Goal: Task Accomplishment & Management: Manage account settings

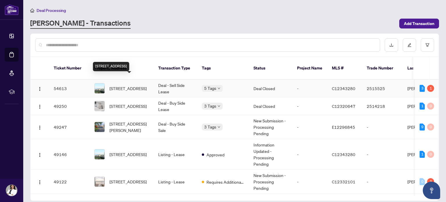
click at [128, 85] on span "[STREET_ADDRESS]" at bounding box center [127, 88] width 37 height 6
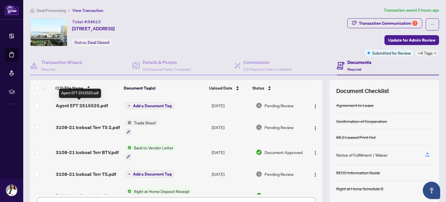
click at [77, 104] on span "Agent EFT 2515525.pdf" at bounding box center [82, 105] width 52 height 7
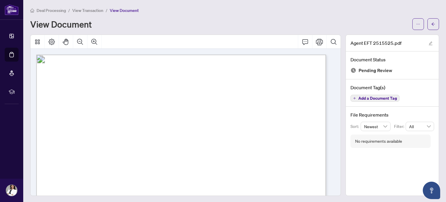
click at [55, 9] on span "Deal Processing" at bounding box center [51, 10] width 29 height 5
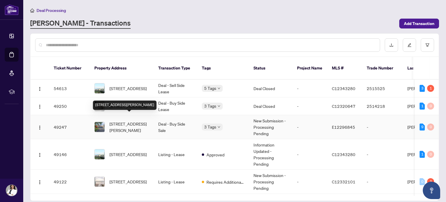
click at [128, 120] on span "[STREET_ADDRESS][PERSON_NAME]" at bounding box center [128, 126] width 39 height 13
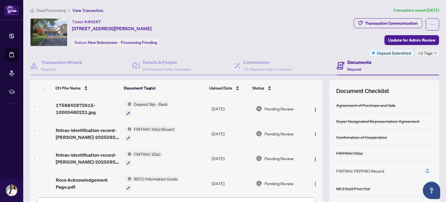
click at [53, 8] on span "Deal Processing" at bounding box center [51, 10] width 29 height 5
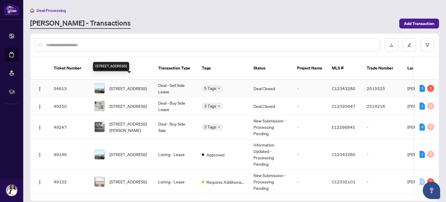
click at [135, 85] on span "[STREET_ADDRESS]" at bounding box center [127, 88] width 37 height 6
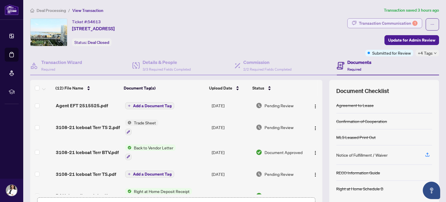
click at [396, 24] on div "Transaction Communication 1" at bounding box center [388, 23] width 59 height 9
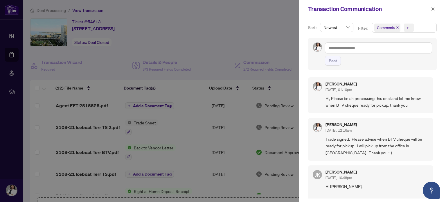
click at [246, 39] on div at bounding box center [223, 101] width 446 height 202
click at [433, 9] on icon "close" at bounding box center [433, 9] width 4 height 4
